Goal: Task Accomplishment & Management: Use online tool/utility

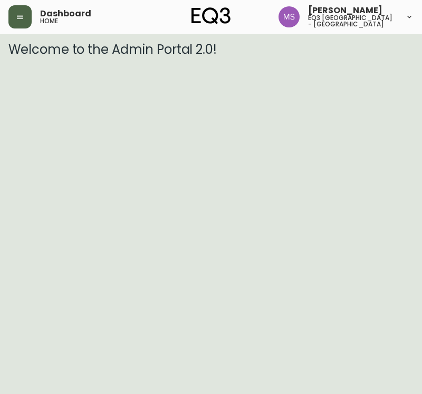
click at [15, 24] on button "button" at bounding box center [19, 16] width 23 height 23
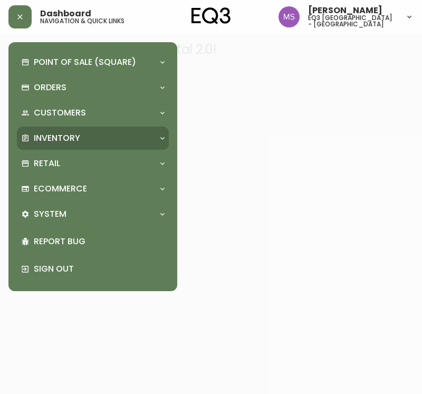
click at [64, 128] on div "Inventory" at bounding box center [93, 137] width 152 height 23
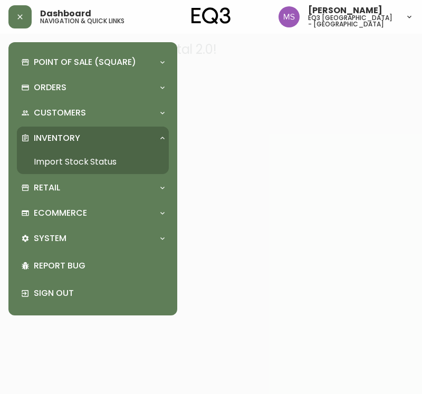
click at [67, 158] on link "Import Stock Status" at bounding box center [93, 162] width 152 height 24
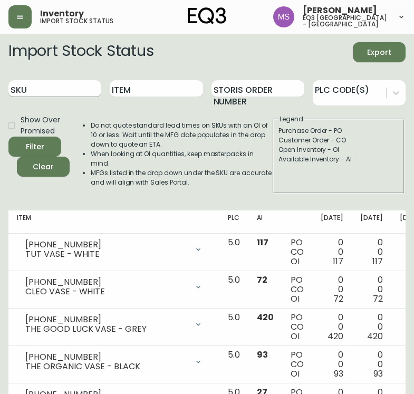
click at [66, 89] on input "SKU" at bounding box center [54, 88] width 93 height 17
paste input "[PHONE_NUMBER]"
click at [8, 136] on button "Filter" at bounding box center [34, 146] width 53 height 20
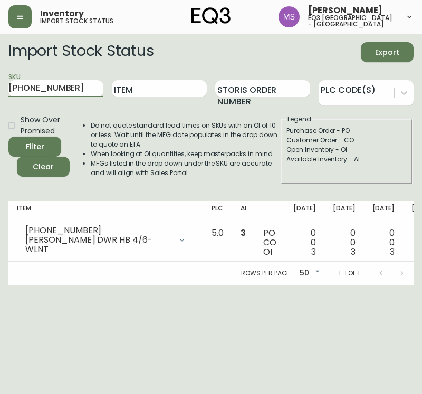
drag, startPoint x: 55, startPoint y: 84, endPoint x: -453, endPoint y: 84, distance: 507.5
click at [0, 84] on html "Inventory import stock status [PERSON_NAME] eq3 [GEOGRAPHIC_DATA] - st laurent …" at bounding box center [211, 142] width 422 height 285
paste input "44"
click at [8, 136] on button "Filter" at bounding box center [34, 146] width 53 height 20
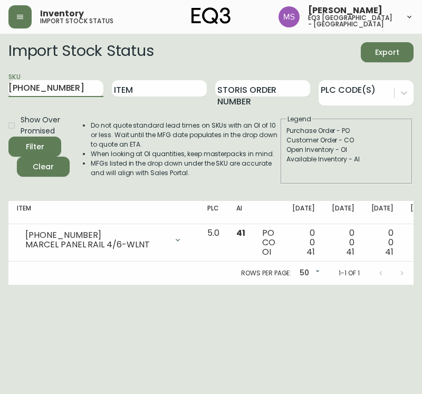
drag, startPoint x: 81, startPoint y: 91, endPoint x: -453, endPoint y: 115, distance: 533.9
click at [0, 115] on html "Inventory import stock status [PERSON_NAME] eq3 [GEOGRAPHIC_DATA] - st laurent …" at bounding box center [211, 142] width 422 height 285
paste input "11"
click at [8, 136] on button "Filter" at bounding box center [34, 146] width 53 height 20
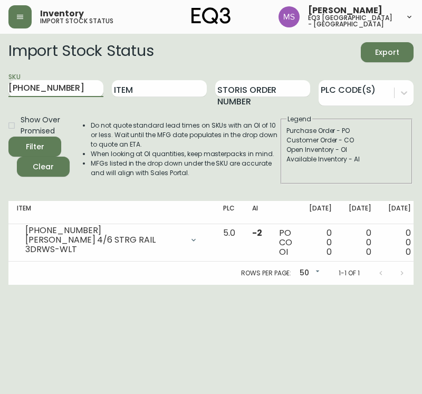
click at [69, 84] on input "[PHONE_NUMBER]" at bounding box center [55, 88] width 95 height 17
drag, startPoint x: 6, startPoint y: 92, endPoint x: -453, endPoint y: 84, distance: 458.6
click at [0, 84] on html "Inventory import stock status [PERSON_NAME] eq3 [GEOGRAPHIC_DATA] - st laurent …" at bounding box center [211, 142] width 422 height 285
paste input "8"
type input "[PHONE_NUMBER]"
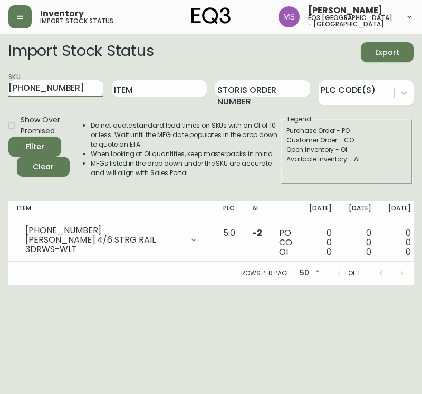
click at [8, 136] on button "Filter" at bounding box center [34, 146] width 53 height 20
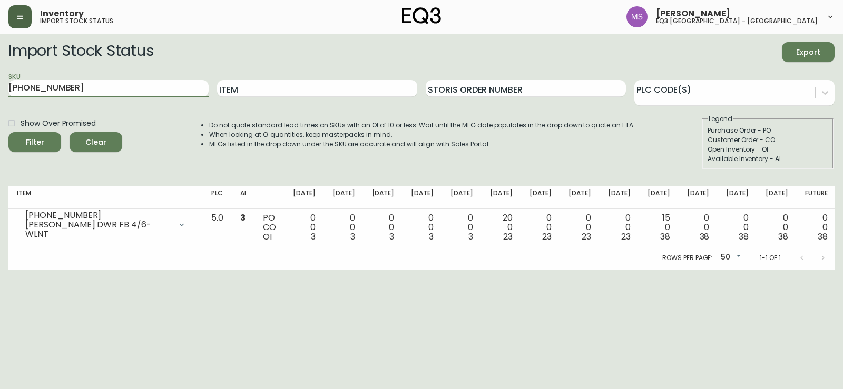
click at [19, 14] on icon "button" at bounding box center [20, 17] width 8 height 8
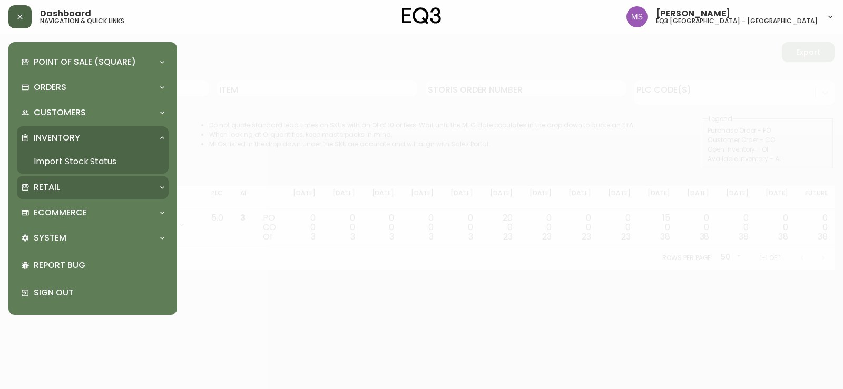
click at [120, 184] on div "Retail" at bounding box center [87, 188] width 133 height 12
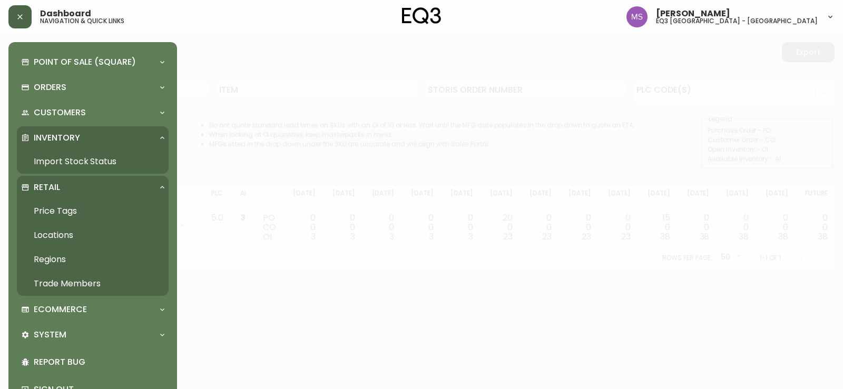
click at [68, 216] on link "Price Tags" at bounding box center [93, 211] width 152 height 24
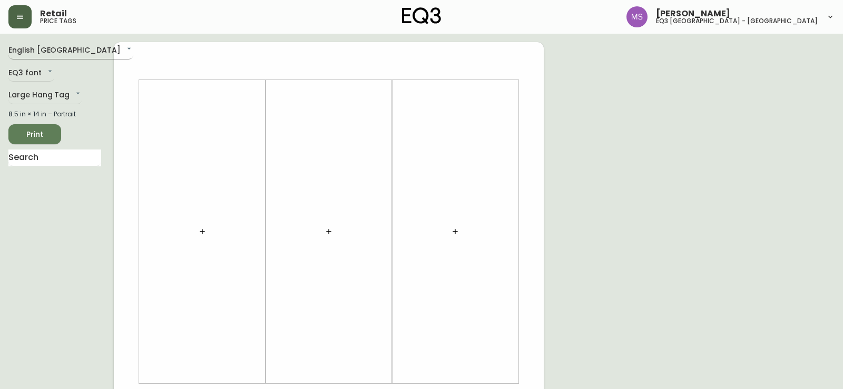
click at [40, 46] on body "Retail price tags [PERSON_NAME] eq3 [GEOGRAPHIC_DATA] - st laurent English [GEO…" at bounding box center [421, 375] width 843 height 750
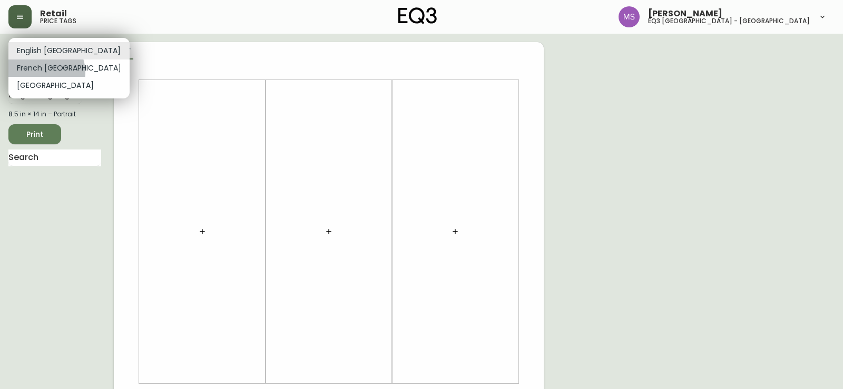
click at [43, 72] on li "French [GEOGRAPHIC_DATA]" at bounding box center [68, 68] width 121 height 17
type input "fr_CA"
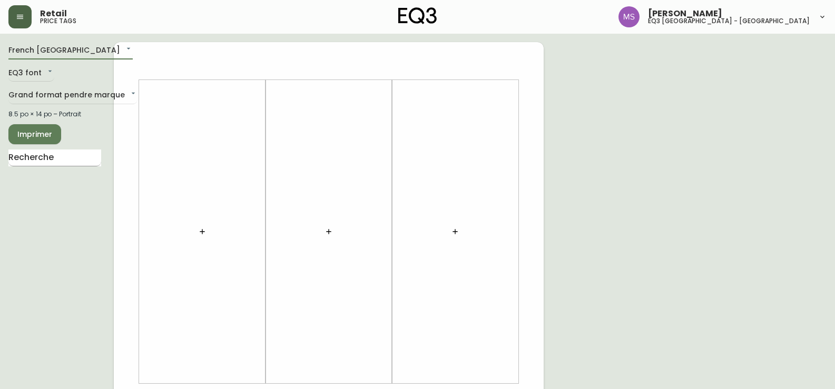
click at [31, 160] on input "text" at bounding box center [54, 158] width 93 height 17
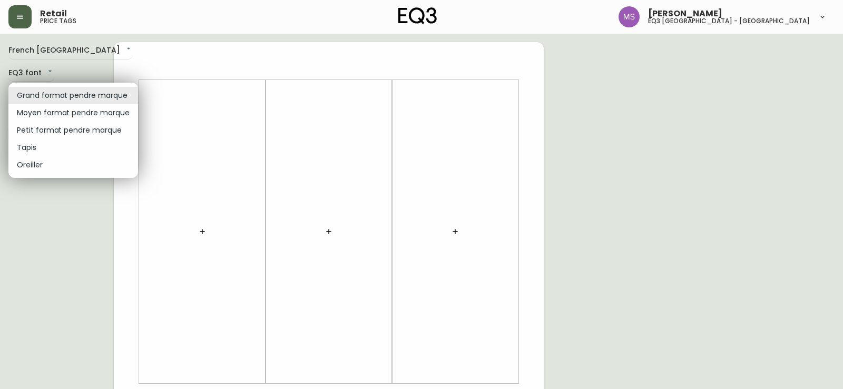
click at [67, 89] on body "Retail price tags [PERSON_NAME] eq3 [GEOGRAPHIC_DATA] - [GEOGRAPHIC_DATA] fr_CA…" at bounding box center [421, 375] width 843 height 750
click at [67, 89] on li "Grand format pendre marque" at bounding box center [73, 95] width 130 height 17
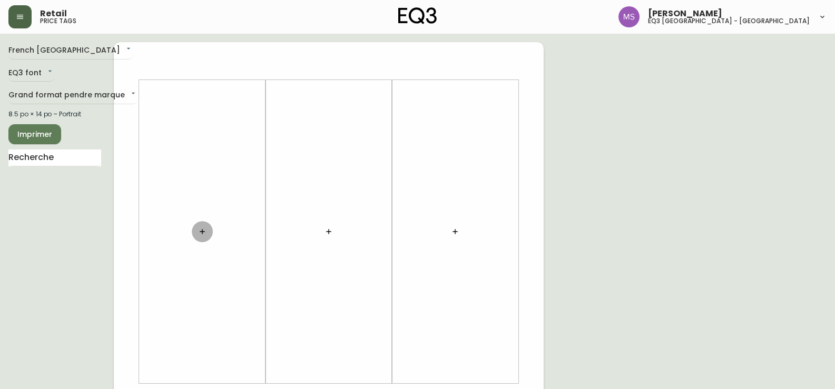
click at [203, 229] on icon "button" at bounding box center [202, 232] width 8 height 8
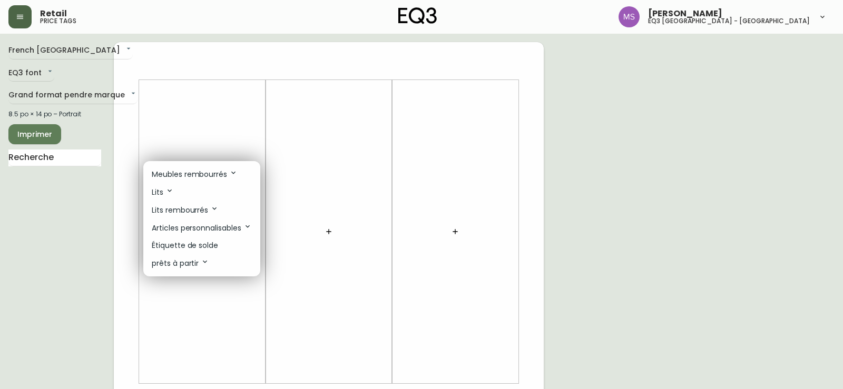
click at [204, 246] on p "Étiquette de solde" at bounding box center [185, 245] width 66 height 11
